Goal: Task Accomplishment & Management: Manage account settings

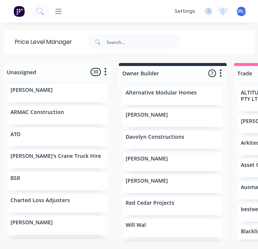
click at [177, 29] on div "dashboard products sales purchasing productivity dashboard products Product Cat…" at bounding box center [129, 124] width 258 height 249
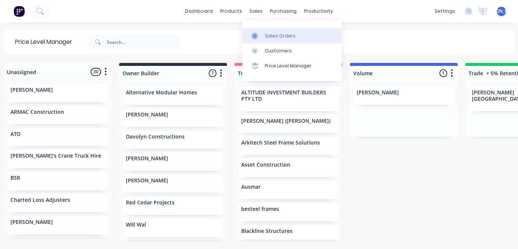
click at [258, 39] on link "Sales Orders" at bounding box center [291, 35] width 99 height 15
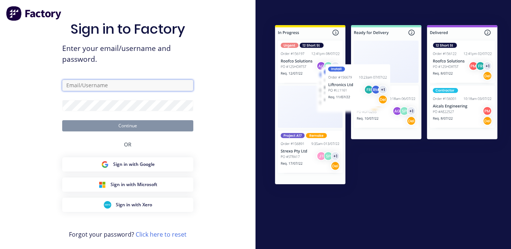
type input "[PERSON_NAME][EMAIL_ADDRESS][DOMAIN_NAME]"
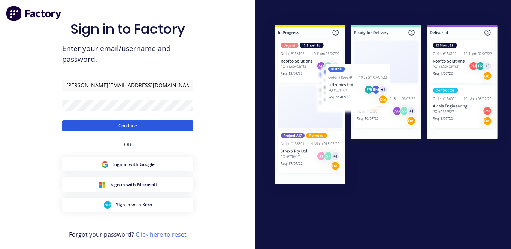
click at [100, 126] on button "Continue" at bounding box center [127, 125] width 131 height 11
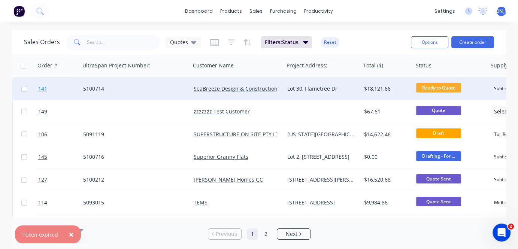
click at [45, 89] on span "141" at bounding box center [42, 88] width 9 height 7
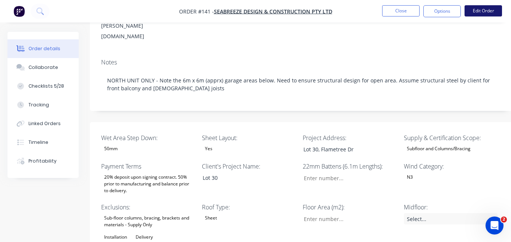
scroll to position [136, 0]
click at [258, 12] on button "Edit Order" at bounding box center [482, 10] width 37 height 11
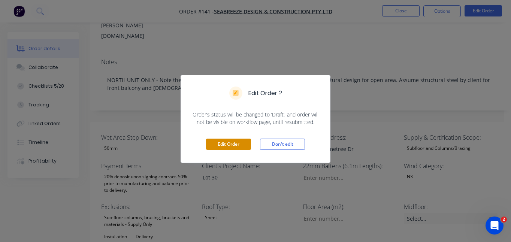
click at [234, 146] on button "Edit Order" at bounding box center [228, 143] width 45 height 11
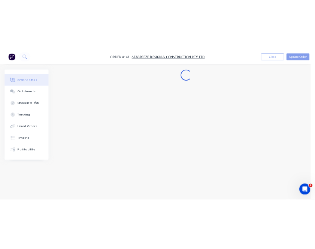
scroll to position [7, 0]
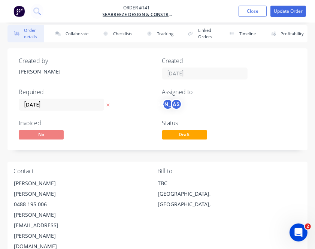
click at [253, 109] on div "JO AS" at bounding box center [229, 103] width 134 height 11
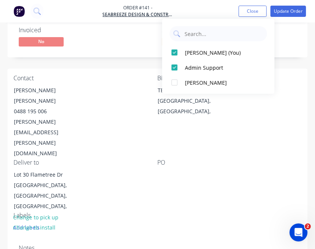
scroll to position [101, 0]
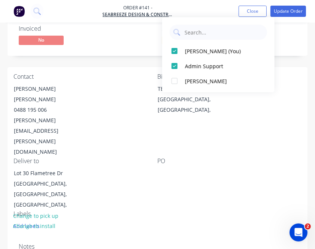
click at [127, 157] on div "Deliver to Lot 30 Flametree Dr [PERSON_NAME], [GEOGRAPHIC_DATA], [GEOGRAPHIC_DA…" at bounding box center [85, 183] width 144 height 53
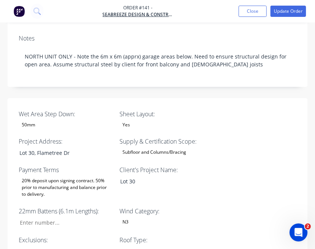
scroll to position [309, 0]
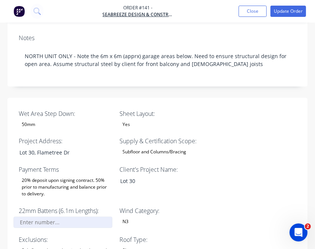
click at [67, 216] on input "Wet Area Step Down:" at bounding box center [62, 221] width 99 height 11
type input "12"
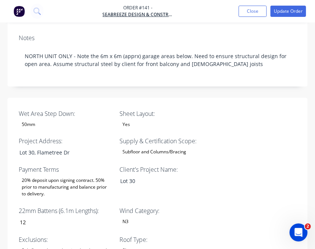
click at [201, 165] on div "Client's Project Name: Lot 30" at bounding box center [166, 182] width 94 height 34
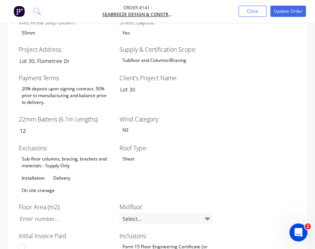
scroll to position [401, 0]
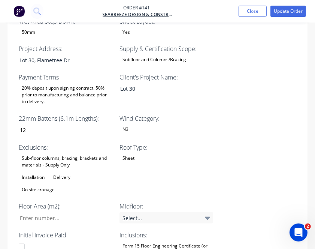
click at [57, 153] on div "Sub-floor columns, bracing, brackets and materials - Supply Only" at bounding box center [66, 161] width 94 height 16
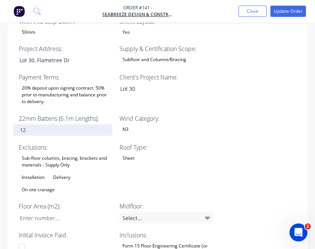
click at [78, 124] on input "12" at bounding box center [62, 129] width 99 height 11
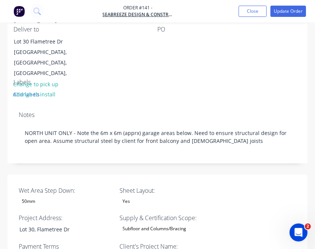
scroll to position [233, 0]
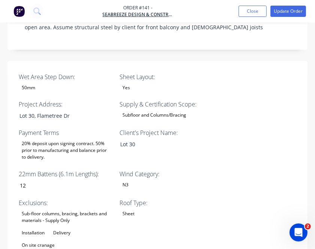
click at [68, 208] on div "Sub-floor columns, bracing, brackets and materials - Supply Only" at bounding box center [66, 216] width 94 height 16
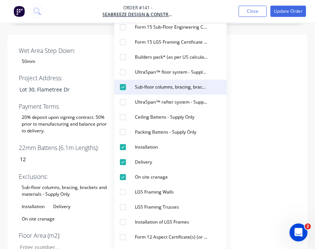
scroll to position [372, 0]
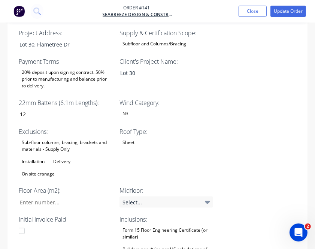
scroll to position [417, 0]
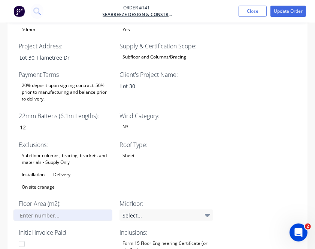
click at [48, 168] on div "Wet Area Step Down: 50mm Sheet Layout: Yes Project Address: Lot 30, Flametree D…" at bounding box center [157, 229] width 300 height 452
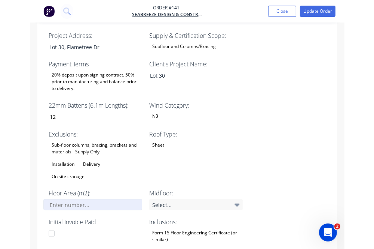
scroll to position [415, 0]
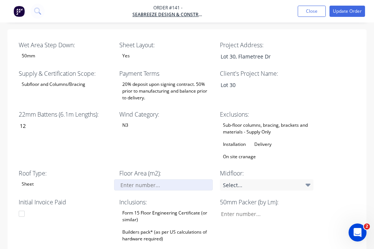
click at [153, 179] on input "Wet Area Step Down:" at bounding box center [163, 184] width 99 height 11
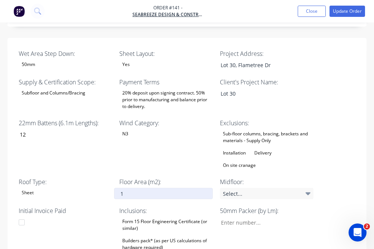
scroll to position [275, 0]
type input "135"
click at [169, 118] on div "Wind Category: N3" at bounding box center [166, 144] width 94 height 52
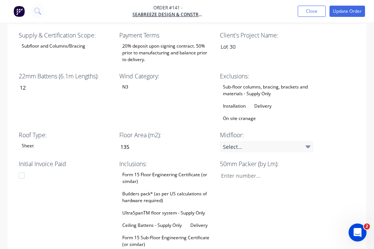
click at [247, 82] on div "Sub-floor columns, bracing, brackets and materials - Supply Only" at bounding box center [267, 90] width 94 height 16
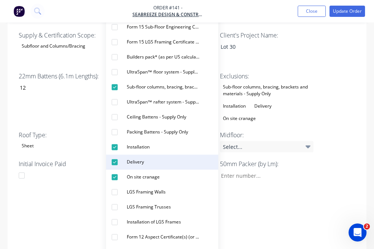
click at [118, 162] on div "button" at bounding box center [114, 161] width 15 height 15
click at [132, 167] on button "Delivery" at bounding box center [162, 161] width 112 height 15
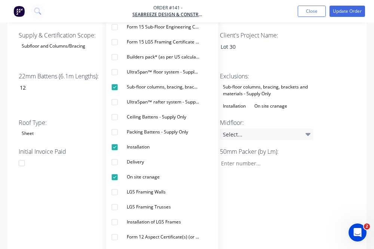
click at [258, 171] on div "50mm Packer (by Lm):" at bounding box center [267, 198] width 94 height 102
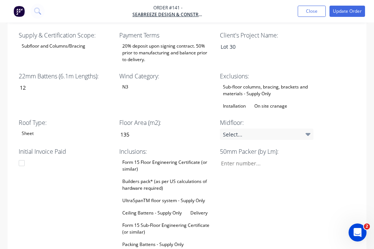
click at [159, 176] on div "Builders pack* (as per US calculations of hardware required)" at bounding box center [166, 184] width 94 height 16
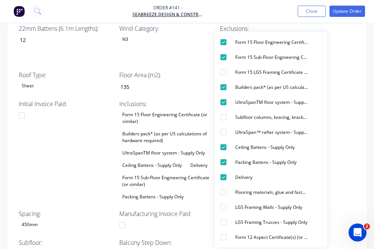
scroll to position [369, 0]
click at [79, 114] on div "Initial Invoice Paid" at bounding box center [66, 150] width 94 height 102
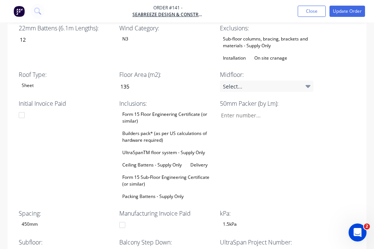
click at [127, 248] on div "None" at bounding box center [127, 253] width 17 height 10
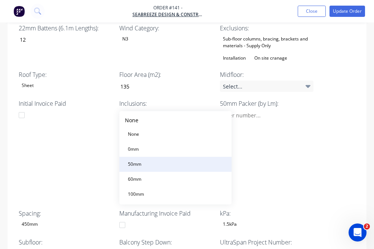
click at [140, 162] on div "50mm" at bounding box center [134, 164] width 19 height 10
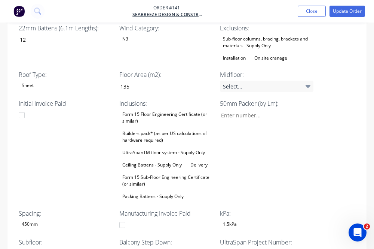
click at [258, 107] on div "50mm Packer (by Lm):" at bounding box center [267, 150] width 94 height 102
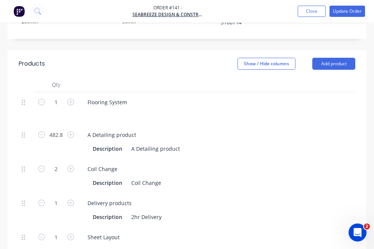
scroll to position [601, 0]
click at [71, 165] on icon "button" at bounding box center [70, 168] width 7 height 7
type input "3"
type input "$1,002.00"
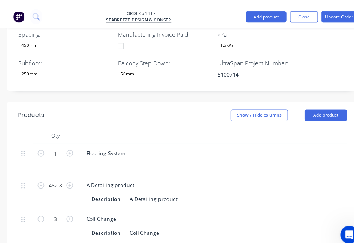
scroll to position [731, 0]
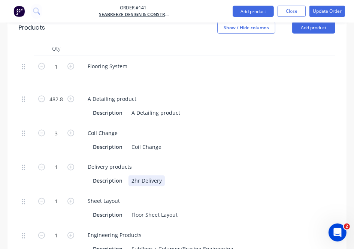
click at [258, 175] on div "Description 2hr Delivery" at bounding box center [227, 180] width 274 height 11
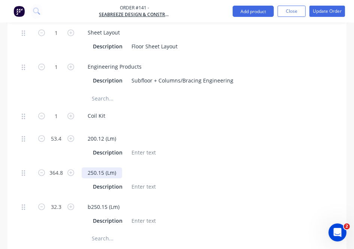
scroll to position [899, 0]
click at [103, 230] on input "text" at bounding box center [147, 237] width 112 height 15
type input "b360"
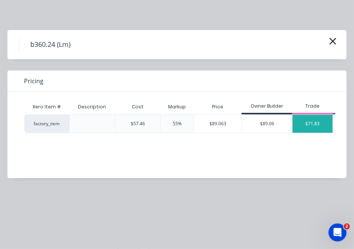
click at [258, 125] on div "$71.83" at bounding box center [312, 124] width 40 height 18
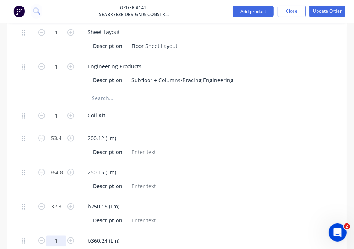
click at [60, 235] on input "1" at bounding box center [55, 240] width 19 height 11
type input "12"
click at [223, 214] on div "Description" at bounding box center [227, 219] width 274 height 11
type input "$861.96"
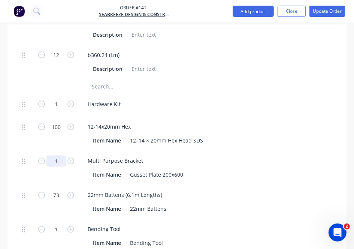
scroll to position [1085, 0]
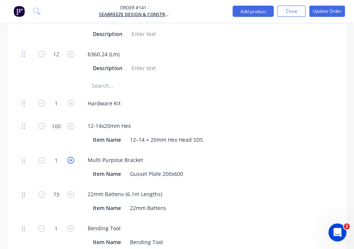
click at [71, 156] on icon "button" at bounding box center [70, 159] width 7 height 7
type input "2"
type input "$34.26"
click at [61, 188] on input "73" at bounding box center [55, 193] width 19 height 11
type input "13"
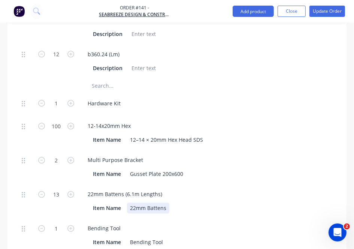
type input "$161.20"
click at [258, 202] on div "Item Name 22mm Battens" at bounding box center [227, 207] width 274 height 11
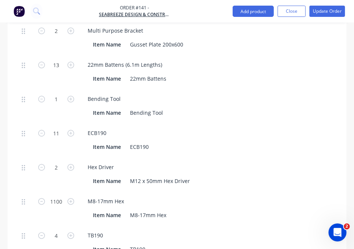
scroll to position [1215, 0]
click at [56, 195] on input "1100" at bounding box center [55, 200] width 19 height 11
type input "800"
click at [258, 175] on div "Item Name M12 x 50mm Hex Driver" at bounding box center [227, 180] width 274 height 11
type input "$424.00"
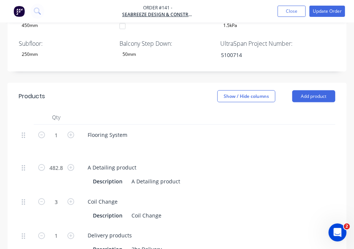
scroll to position [662, 0]
click at [62, 162] on input "482.8" at bounding box center [55, 167] width 19 height 11
type input "496"
click at [258, 125] on div "Flooring System" at bounding box center [228, 141] width 299 height 33
type input "$768.80"
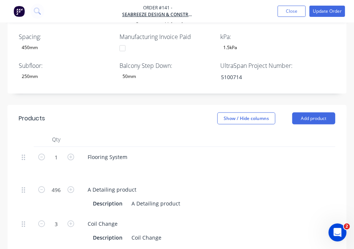
scroll to position [640, 0]
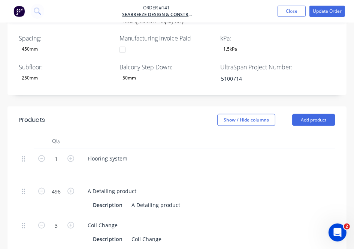
click at [258, 185] on div "A Detailing product" at bounding box center [228, 190] width 293 height 11
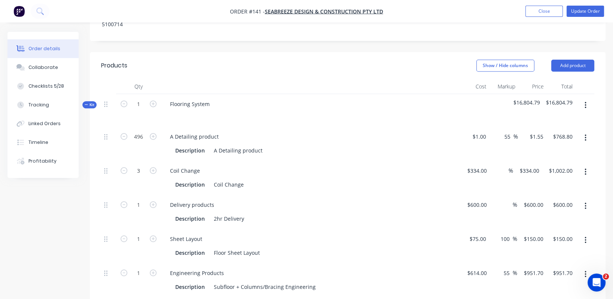
scroll to position [517, 0]
click at [122, 167] on icon "button" at bounding box center [124, 170] width 7 height 7
type input "2"
type input "$668.00"
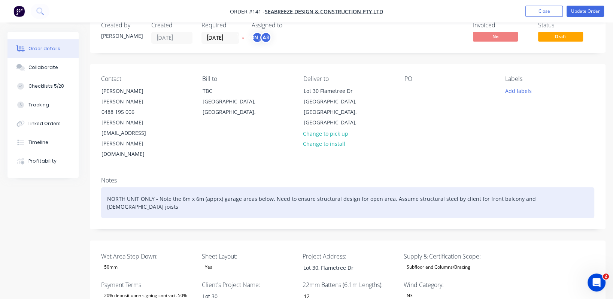
scroll to position [0, 0]
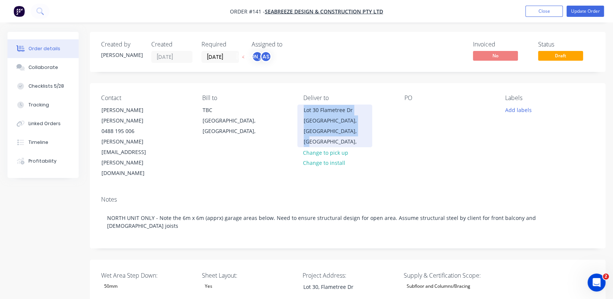
drag, startPoint x: 346, startPoint y: 132, endPoint x: 303, endPoint y: 109, distance: 48.7
click at [258, 109] on div "Lot 30 Flametree Dr [PERSON_NAME], [GEOGRAPHIC_DATA], [GEOGRAPHIC_DATA]," at bounding box center [334, 125] width 75 height 43
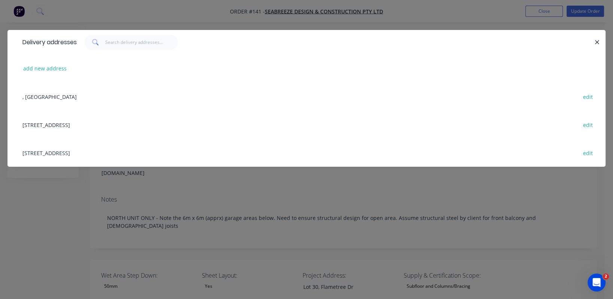
copy div "Lot 30 Flametree Dr [PERSON_NAME], [GEOGRAPHIC_DATA], [GEOGRAPHIC_DATA],"
click at [258, 42] on icon "button" at bounding box center [596, 42] width 5 height 7
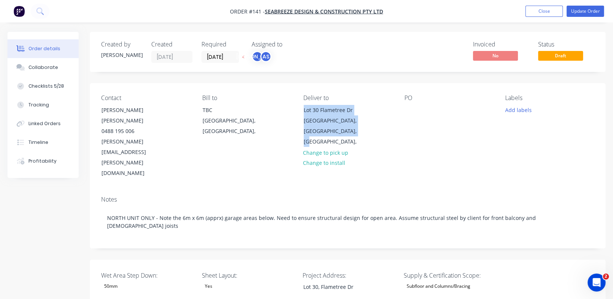
copy div "Lot 30 Flametree Dr [PERSON_NAME], [GEOGRAPHIC_DATA], [GEOGRAPHIC_DATA],"
click at [258, 146] on div "Contact [PERSON_NAME] [PERSON_NAME] [PHONE_NUMBER] [PERSON_NAME][EMAIL_ADDRESS]…" at bounding box center [347, 136] width 515 height 107
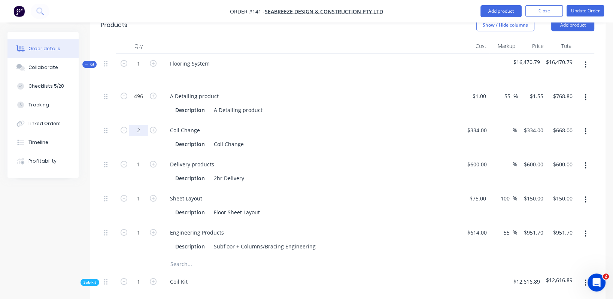
scroll to position [557, 0]
click at [152, 161] on icon "button" at bounding box center [153, 164] width 7 height 7
type input "2"
type input "$1,200.00"
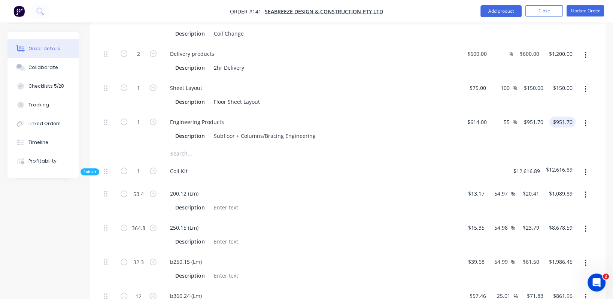
scroll to position [668, 0]
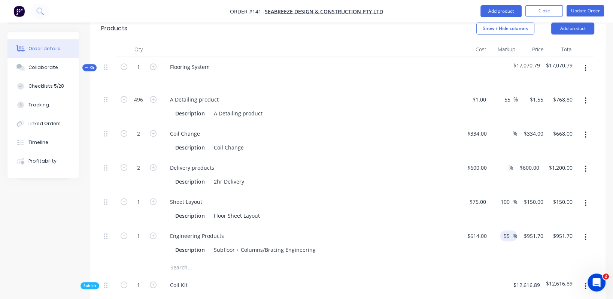
click at [258, 230] on div "55 55" at bounding box center [508, 235] width 10 height 11
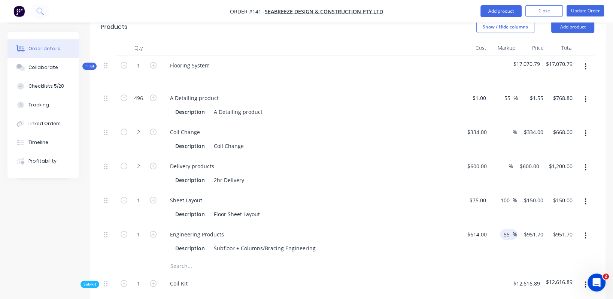
click at [258, 229] on input "55" at bounding box center [508, 234] width 10 height 11
type input "25"
click at [258, 248] on div at bounding box center [347, 265] width 493 height 15
type input "$767.50"
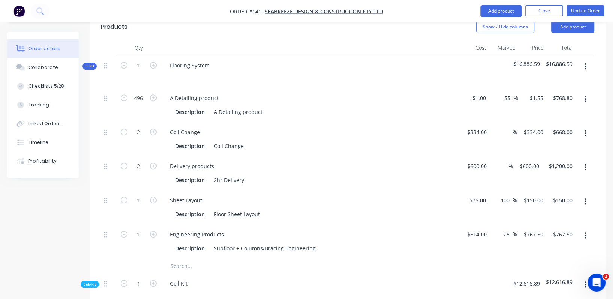
type input "$767.50"
click at [258, 229] on input "25" at bounding box center [508, 234] width 10 height 11
type input "50"
click at [258, 224] on div "50 50 %" at bounding box center [503, 241] width 27 height 34
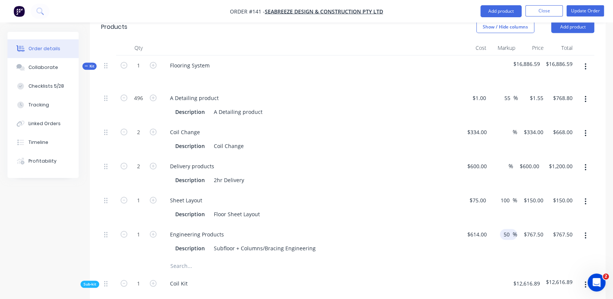
type input "$921.00"
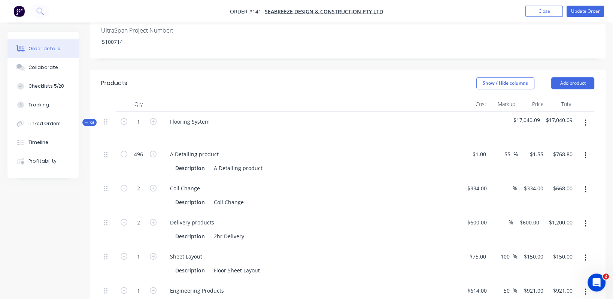
scroll to position [499, 0]
click at [258, 149] on input "55" at bounding box center [508, 154] width 10 height 11
type input "25"
click at [258, 144] on div "25 25 %" at bounding box center [503, 161] width 28 height 34
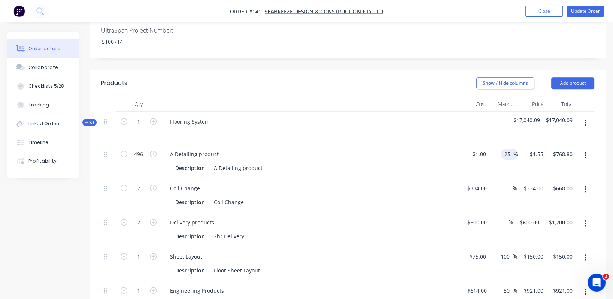
type input "$1.25"
type input "$620.00"
click at [258, 149] on input "25" at bounding box center [508, 154] width 10 height 11
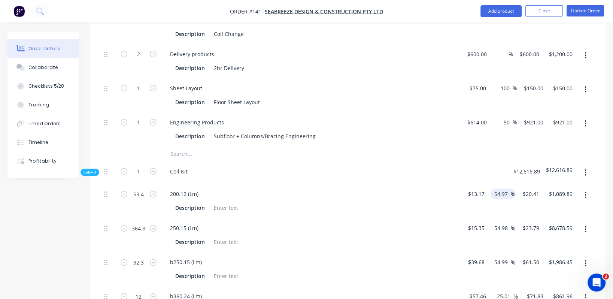
scroll to position [667, 0]
click at [258, 188] on input "54.97" at bounding box center [501, 193] width 17 height 11
paste input "25"
click at [258, 188] on input "54.2597" at bounding box center [504, 193] width 23 height 11
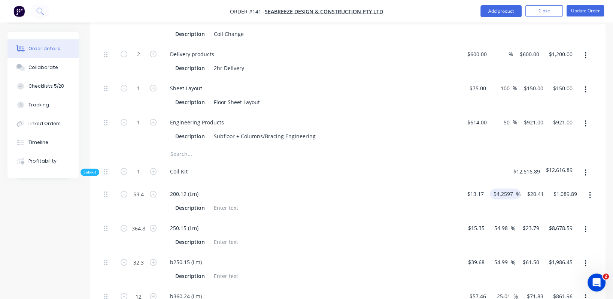
paste input "25"
type input "25"
type input "$16.4625"
type input "$879.10"
click at [258, 222] on input "54.98" at bounding box center [501, 227] width 17 height 11
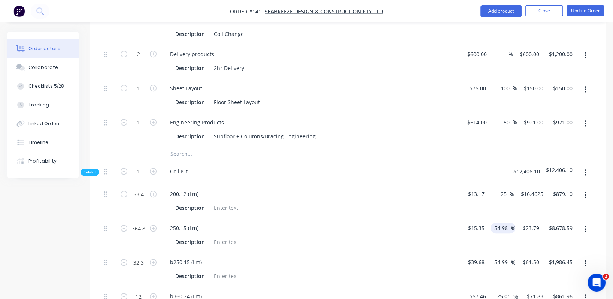
click at [258, 222] on input "54.98" at bounding box center [501, 227] width 17 height 11
paste input "25"
type input "25"
click at [258, 248] on input "54.99" at bounding box center [501, 261] width 17 height 11
type input "$19.1875"
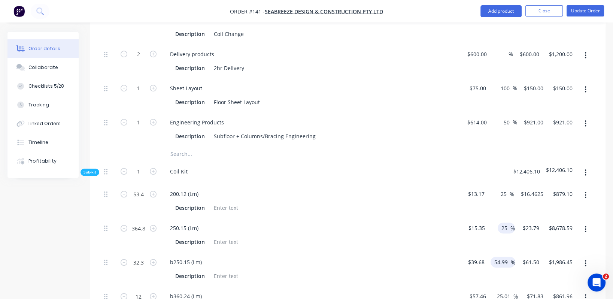
type input "$6,999.60"
click at [258, 248] on input "54.99" at bounding box center [501, 261] width 17 height 11
paste input "25"
type input "25"
type input "$49.60"
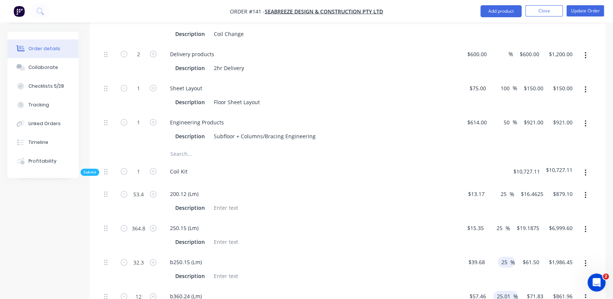
type input "$1,602.08"
click at [258, 248] on input "25.01" at bounding box center [504, 295] width 17 height 11
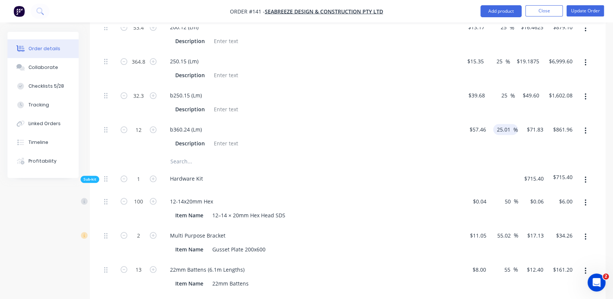
scroll to position [834, 0]
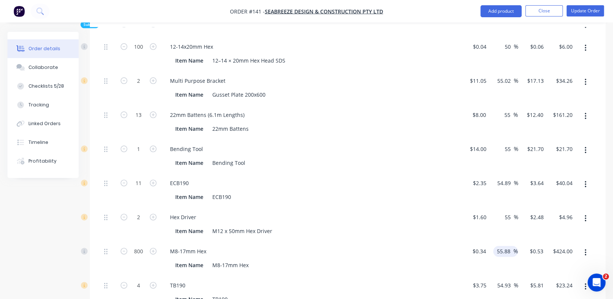
click at [258, 246] on input "55.88" at bounding box center [504, 251] width 17 height 11
type input "$71.8307"
type input "$861.97"
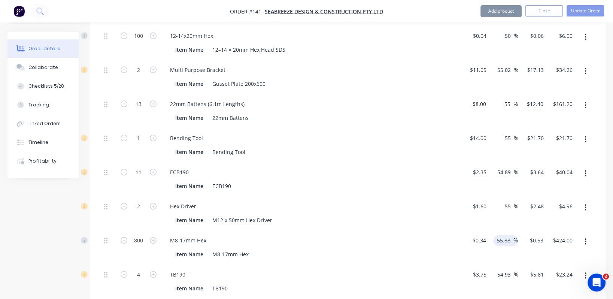
click at [258, 235] on input "55.88" at bounding box center [504, 240] width 17 height 11
click at [258, 234] on input "55.88" at bounding box center [504, 239] width 17 height 11
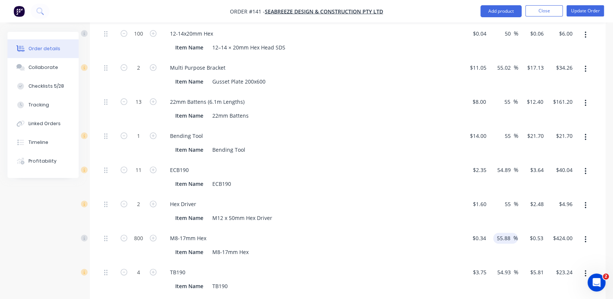
scroll to position [1002, 0]
paste input "25"
type input "25"
click at [258, 228] on div "$0.34 $0.34" at bounding box center [474, 245] width 28 height 34
type input "$0.425"
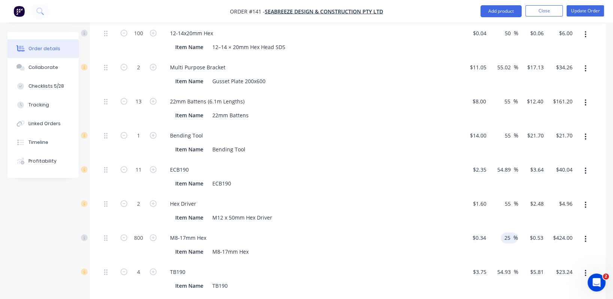
type input "$340.00"
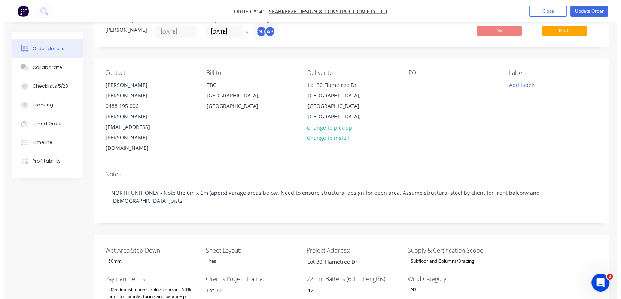
scroll to position [0, 0]
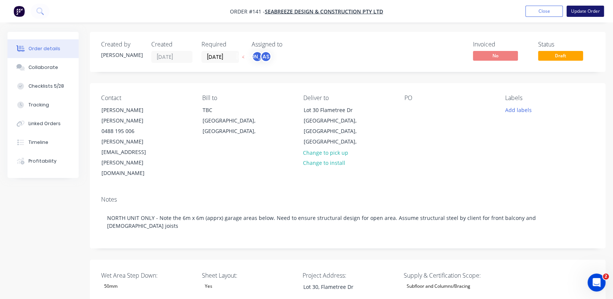
click at [258, 11] on button "Update Order" at bounding box center [584, 11] width 37 height 11
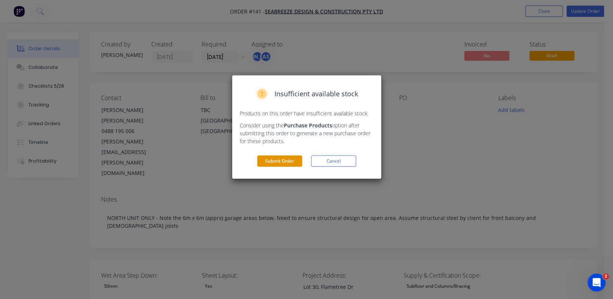
click at [258, 158] on button "Submit Order" at bounding box center [279, 160] width 45 height 11
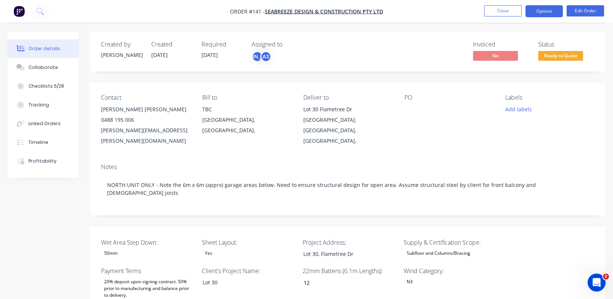
click at [258, 12] on button "Options" at bounding box center [543, 11] width 37 height 12
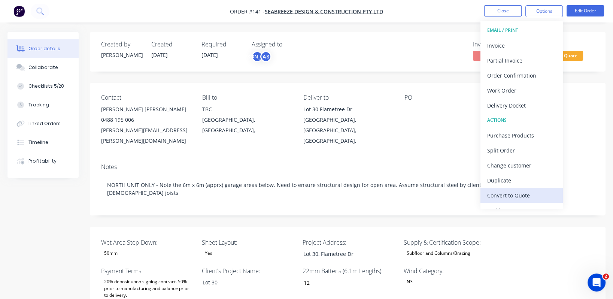
click at [258, 195] on div "Convert to Quote" at bounding box center [521, 195] width 69 height 11
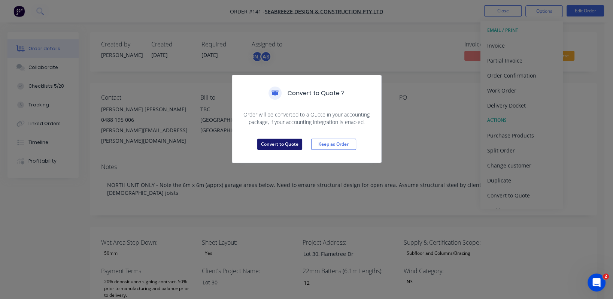
click at [258, 144] on button "Convert to Quote" at bounding box center [279, 143] width 45 height 11
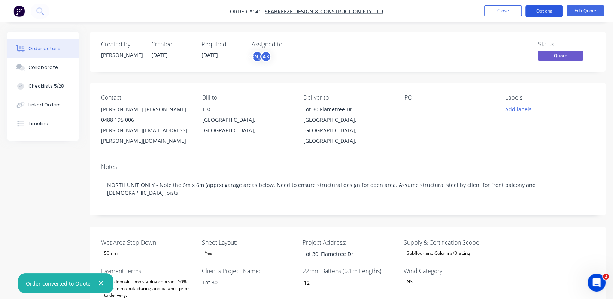
click at [258, 6] on button "Options" at bounding box center [543, 11] width 37 height 12
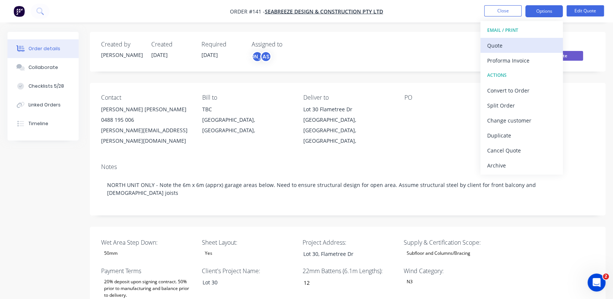
click at [258, 46] on div "Quote" at bounding box center [521, 45] width 69 height 11
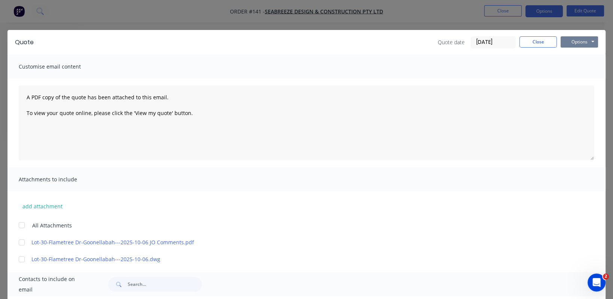
click at [258, 39] on button "Options" at bounding box center [578, 41] width 37 height 11
click at [258, 57] on button "Preview" at bounding box center [584, 55] width 48 height 12
click at [258, 40] on button "Options" at bounding box center [578, 41] width 37 height 11
click at [258, 44] on button "Close" at bounding box center [537, 41] width 37 height 11
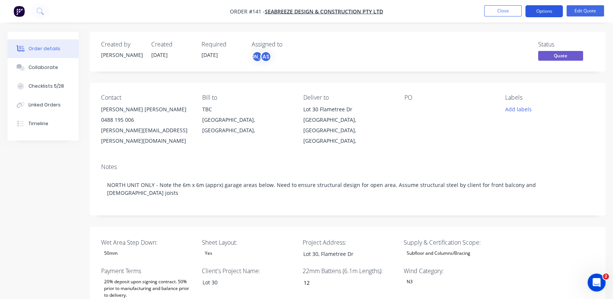
click at [258, 12] on button "Options" at bounding box center [543, 11] width 37 height 12
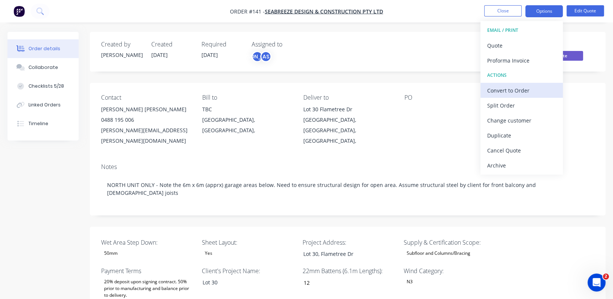
click at [258, 91] on div "Convert to Order" at bounding box center [521, 90] width 69 height 11
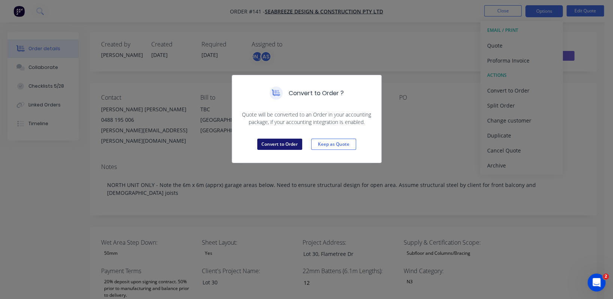
click at [258, 142] on button "Convert to Order" at bounding box center [279, 143] width 45 height 11
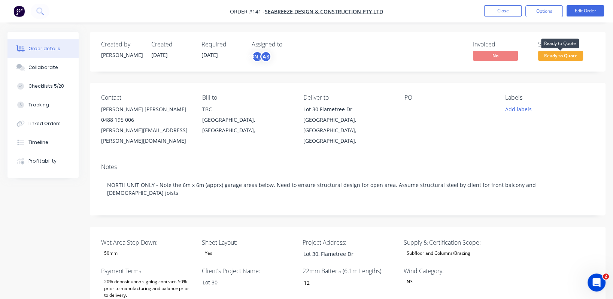
click at [258, 55] on span "Ready to Quote" at bounding box center [560, 55] width 45 height 9
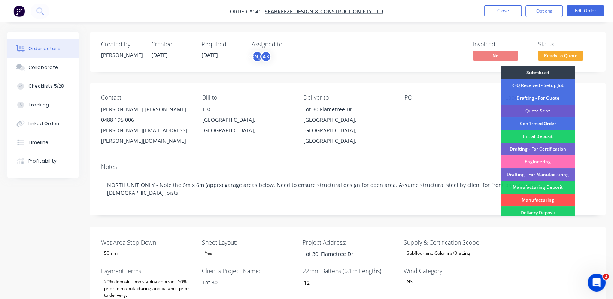
click at [258, 108] on div "Quote Sent" at bounding box center [537, 110] width 74 height 13
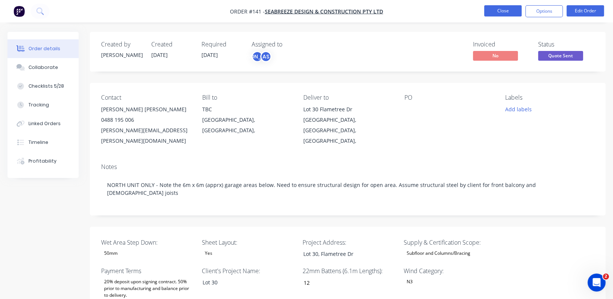
click at [258, 10] on button "Close" at bounding box center [502, 10] width 37 height 11
